Goal: Task Accomplishment & Management: Manage account settings

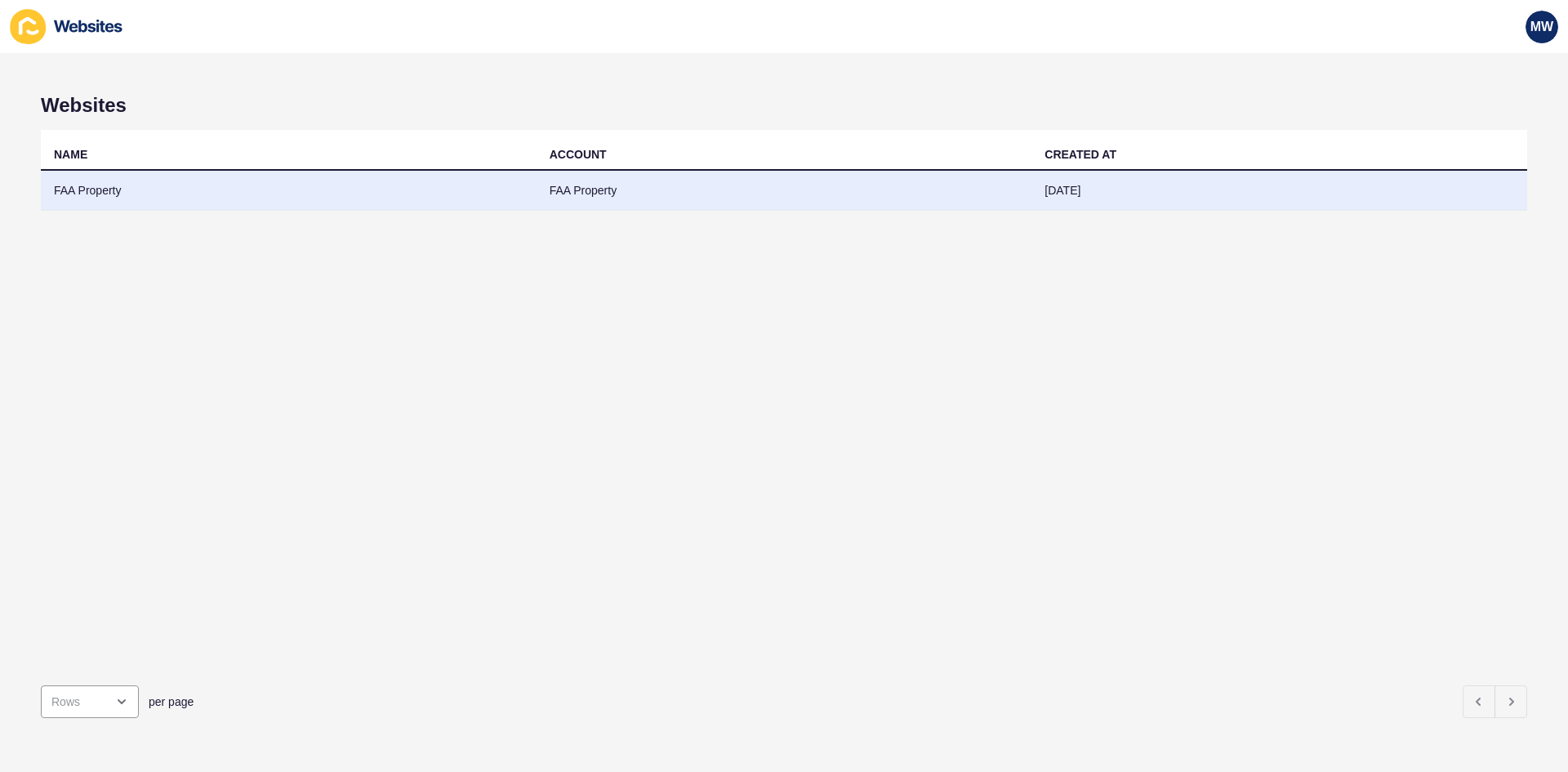
click at [200, 198] on td "FAA Property" at bounding box center [289, 191] width 496 height 40
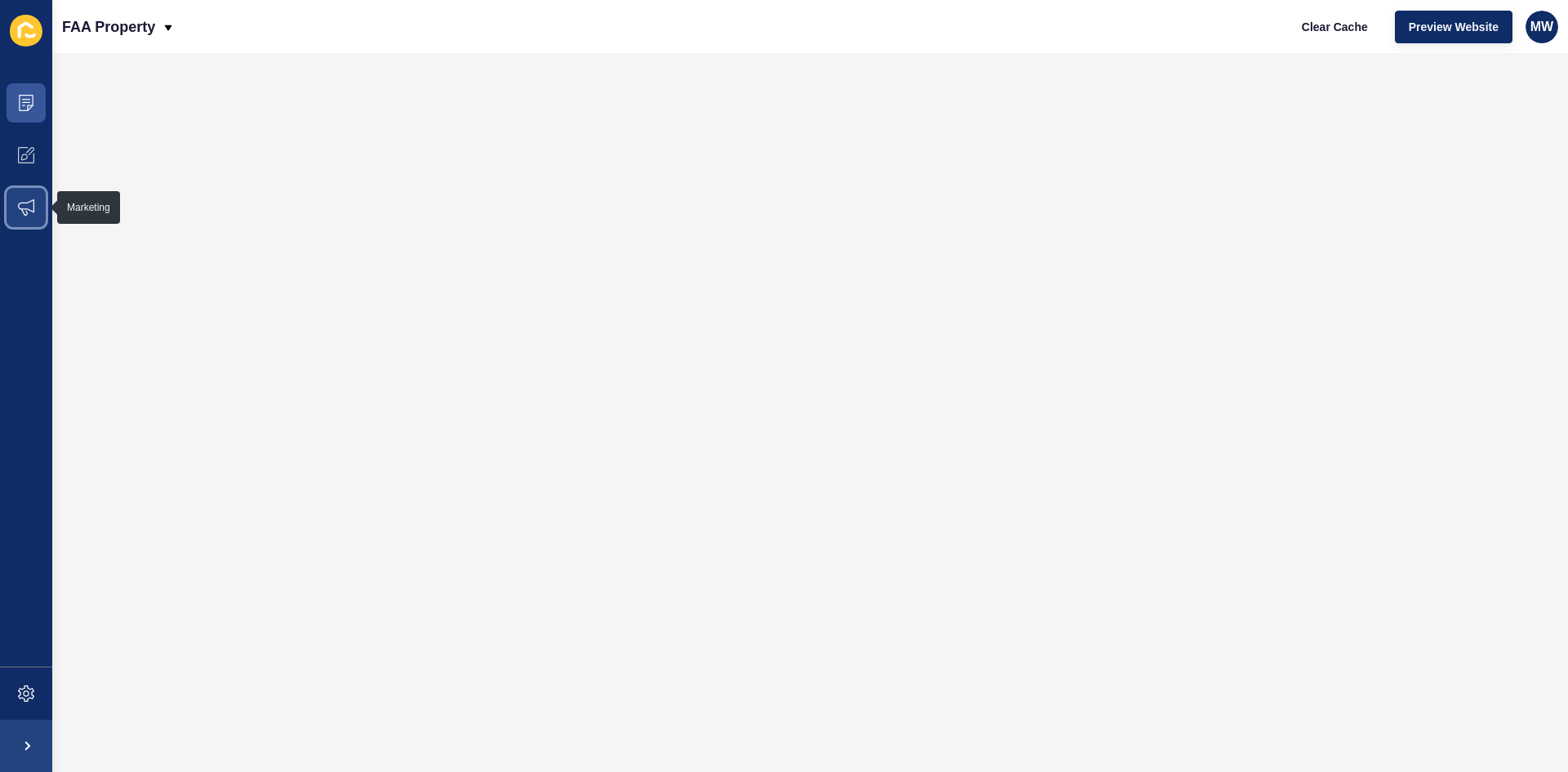
click at [24, 198] on span at bounding box center [26, 208] width 52 height 52
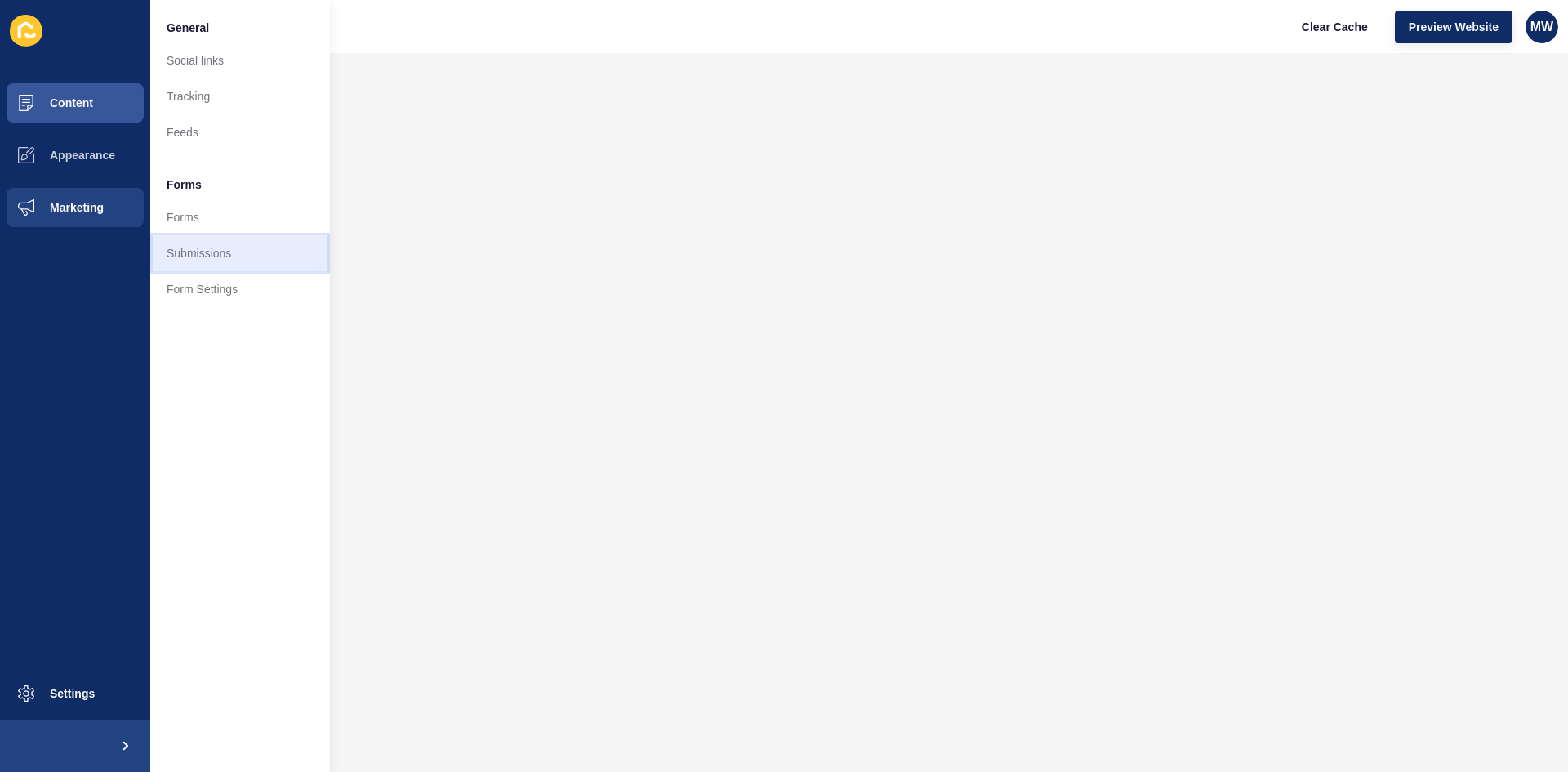
click at [217, 249] on link "Submissions" at bounding box center [240, 253] width 180 height 36
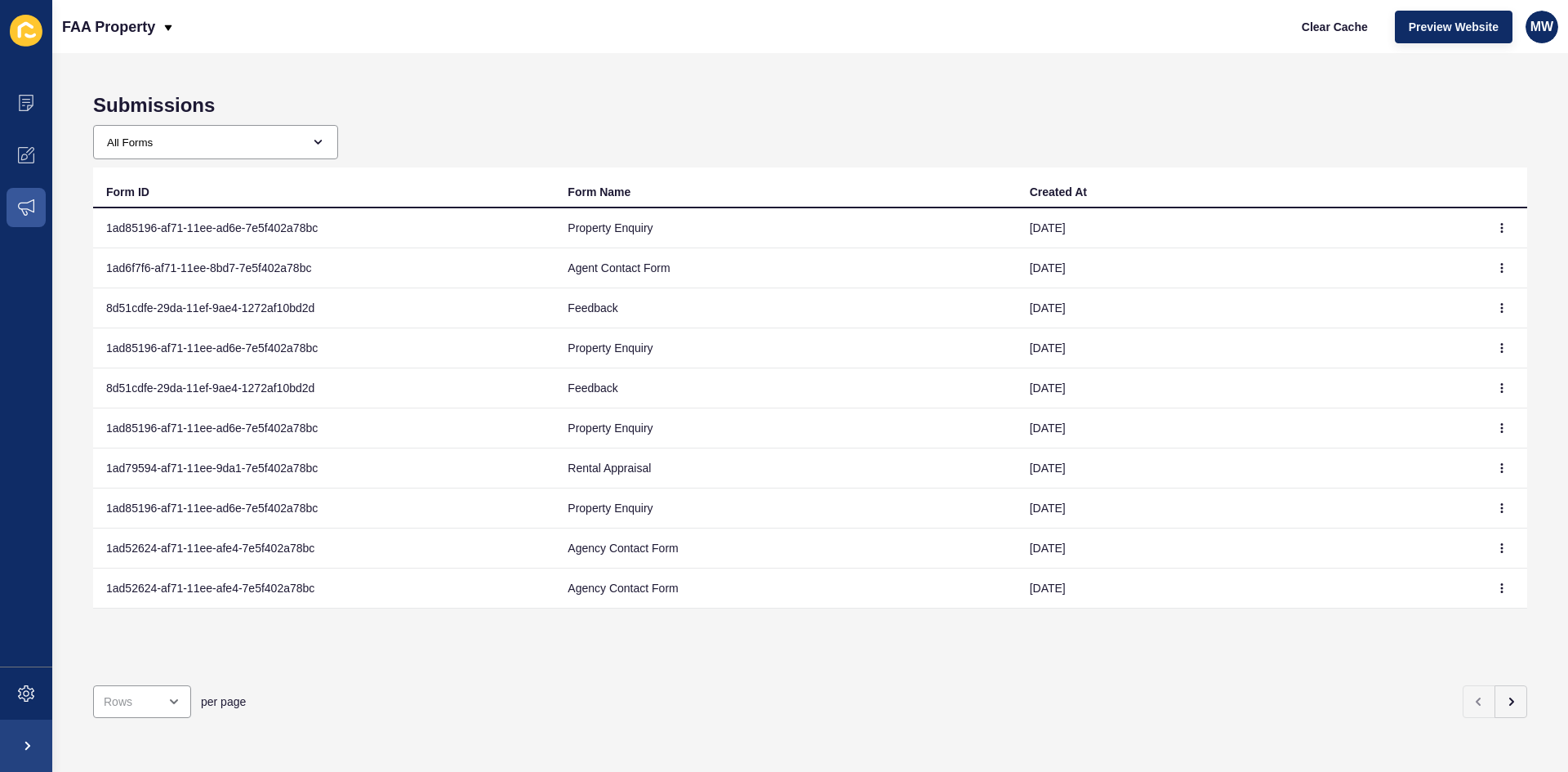
click at [1054, 226] on td "[DATE]" at bounding box center [1247, 229] width 461 height 40
